Goal: Check status: Check status

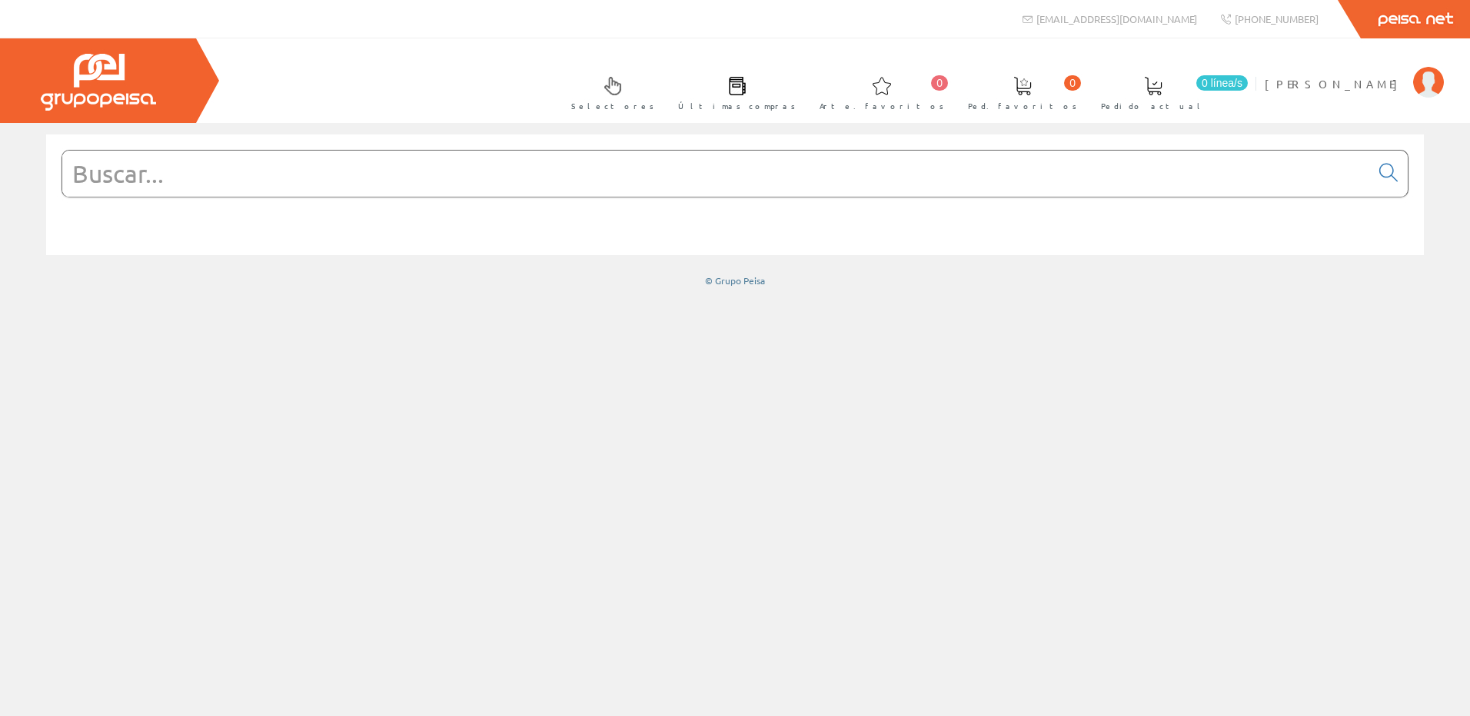
click at [407, 215] on form at bounding box center [734, 197] width 1347 height 94
click at [418, 189] on input "text" at bounding box center [715, 174] width 1307 height 46
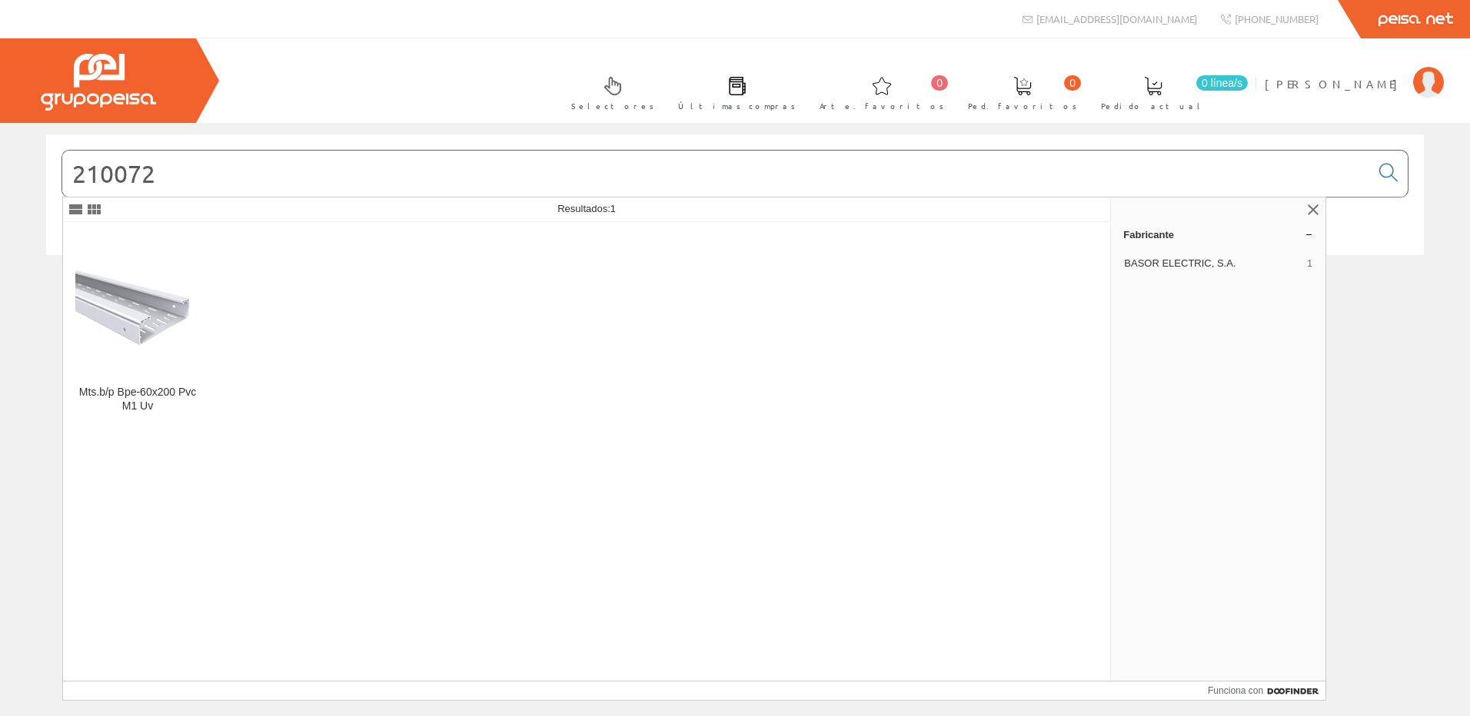
type input "210072"
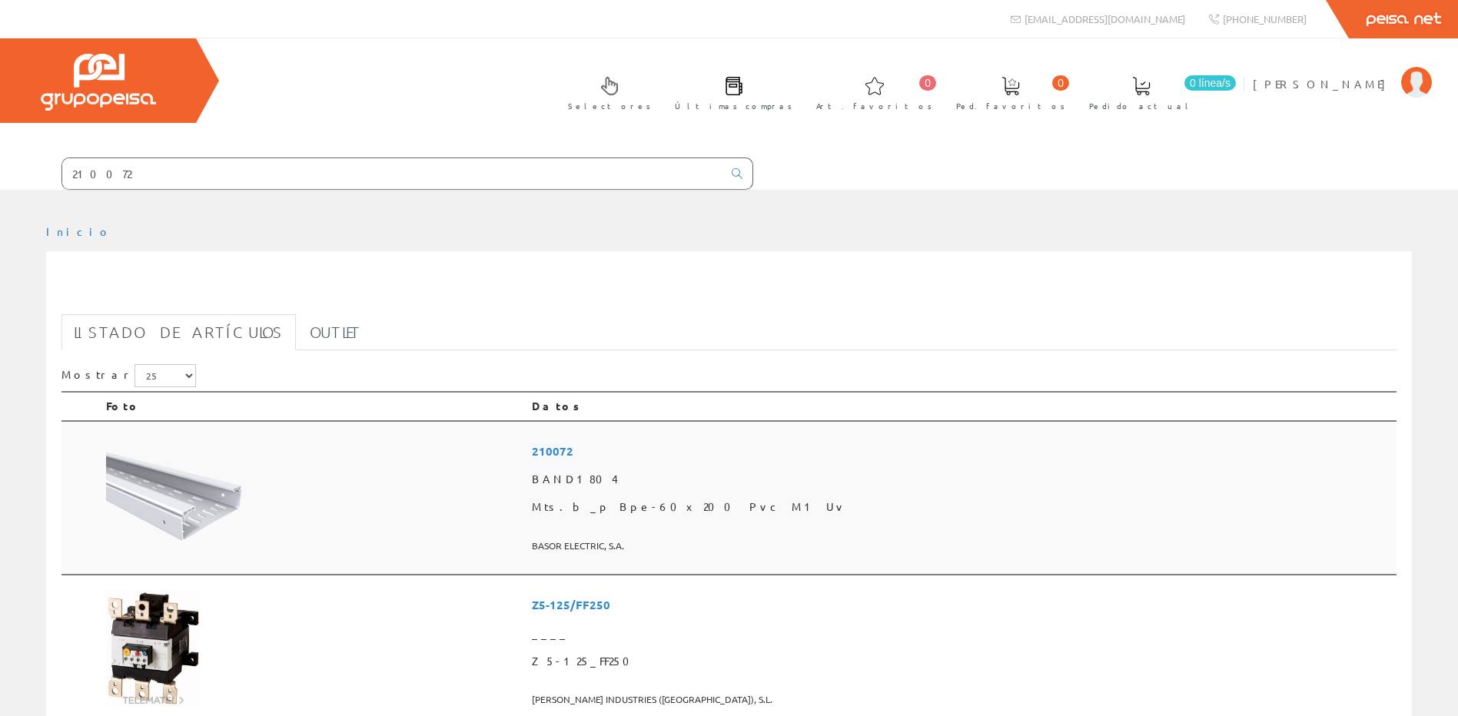
click at [441, 458] on td at bounding box center [313, 498] width 426 height 154
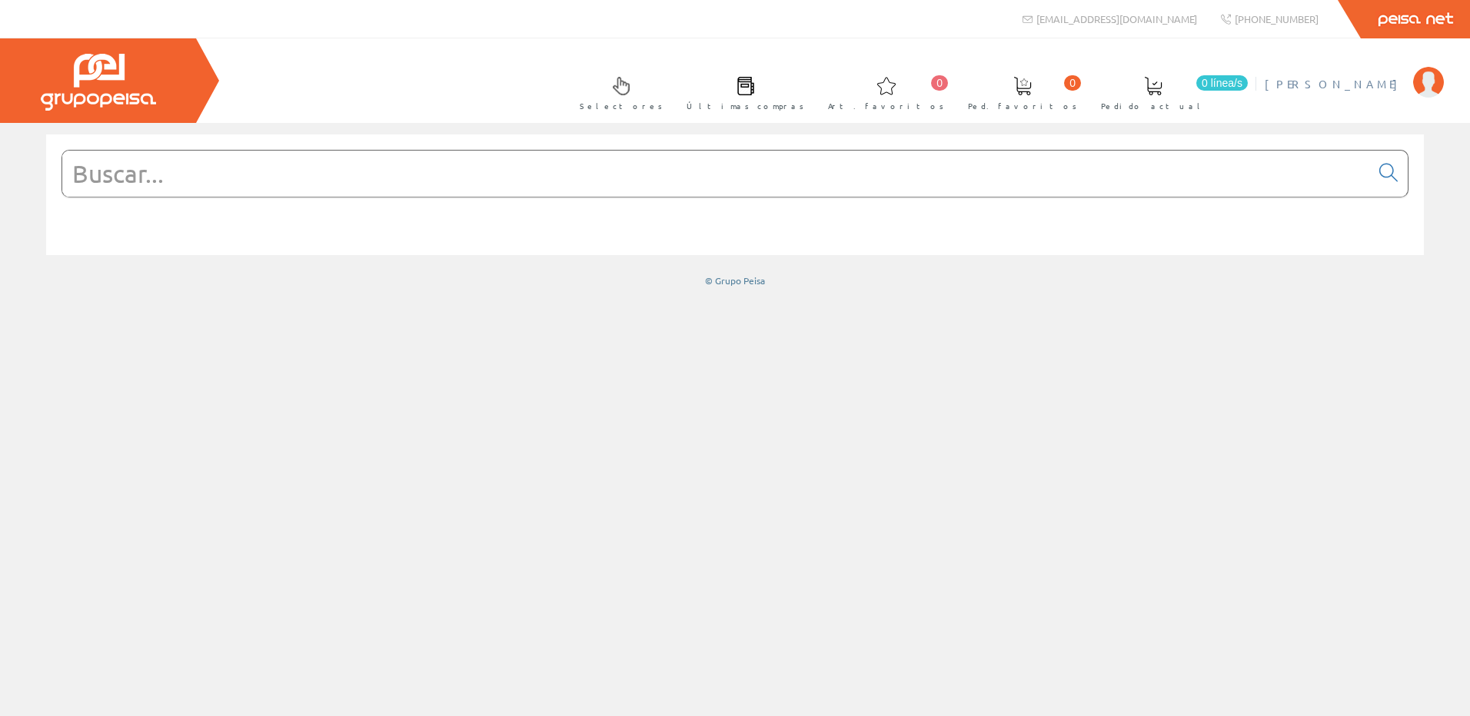
click at [1387, 82] on span "[PERSON_NAME]" at bounding box center [1334, 83] width 141 height 15
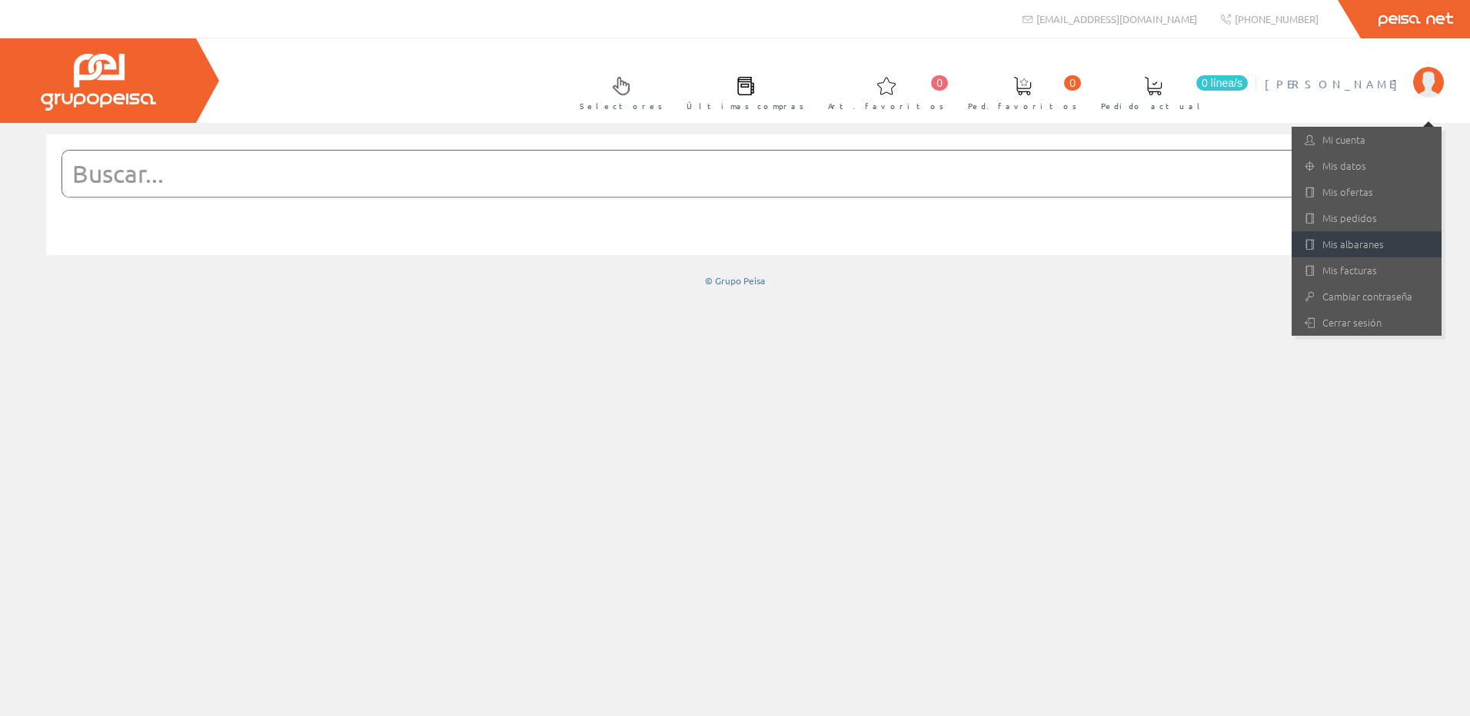
click at [1374, 236] on link "Mis albaranes" at bounding box center [1366, 244] width 150 height 26
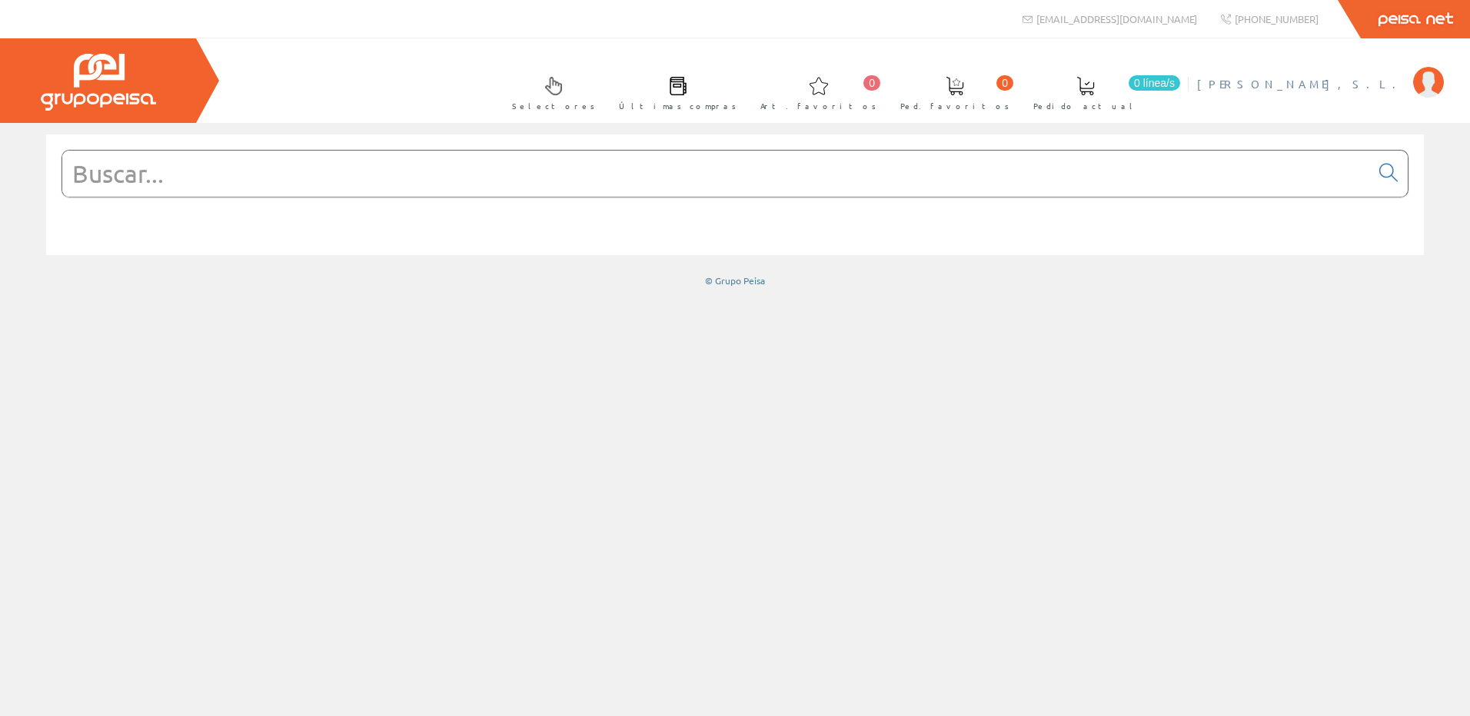
click at [1337, 96] on li "[PERSON_NAME], S.L. Mi cuenta Mis datos Mis ofertas Mis pedidos Mis albaranes M…" at bounding box center [1320, 93] width 254 height 59
click at [1363, 80] on span "[PERSON_NAME]" at bounding box center [1301, 83] width 208 height 15
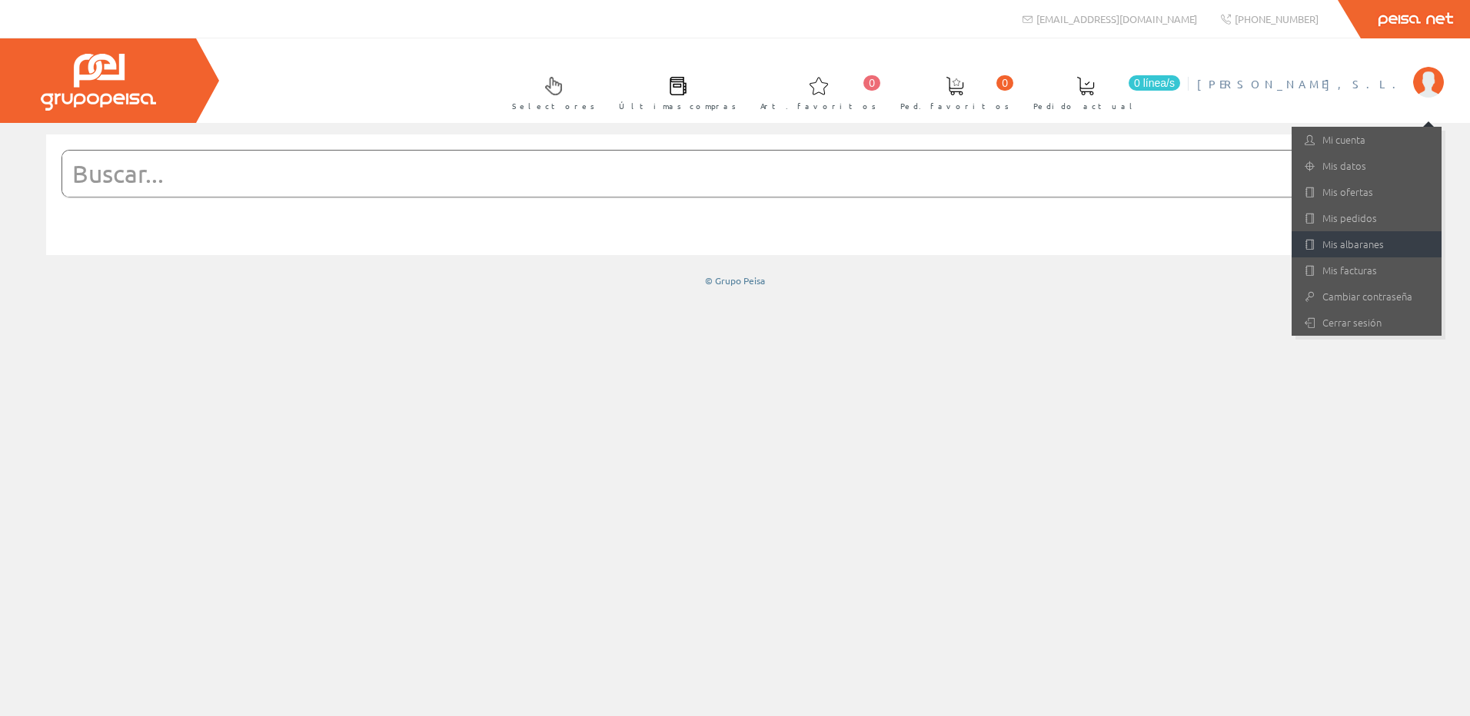
click at [1347, 250] on link "Mis albaranes" at bounding box center [1366, 244] width 150 height 26
